Goal: Transaction & Acquisition: Purchase product/service

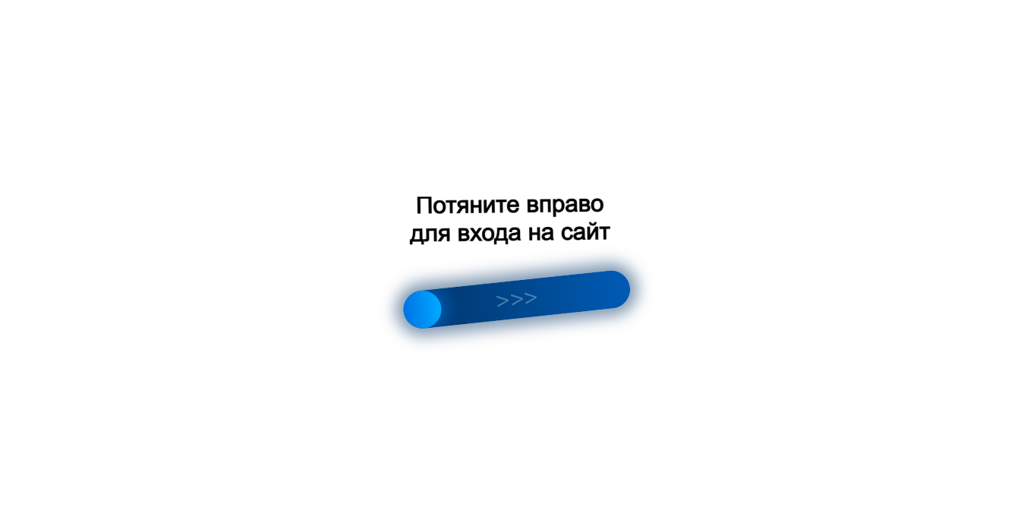
scroll to position [310, 614]
